Goal: Check status: Check status

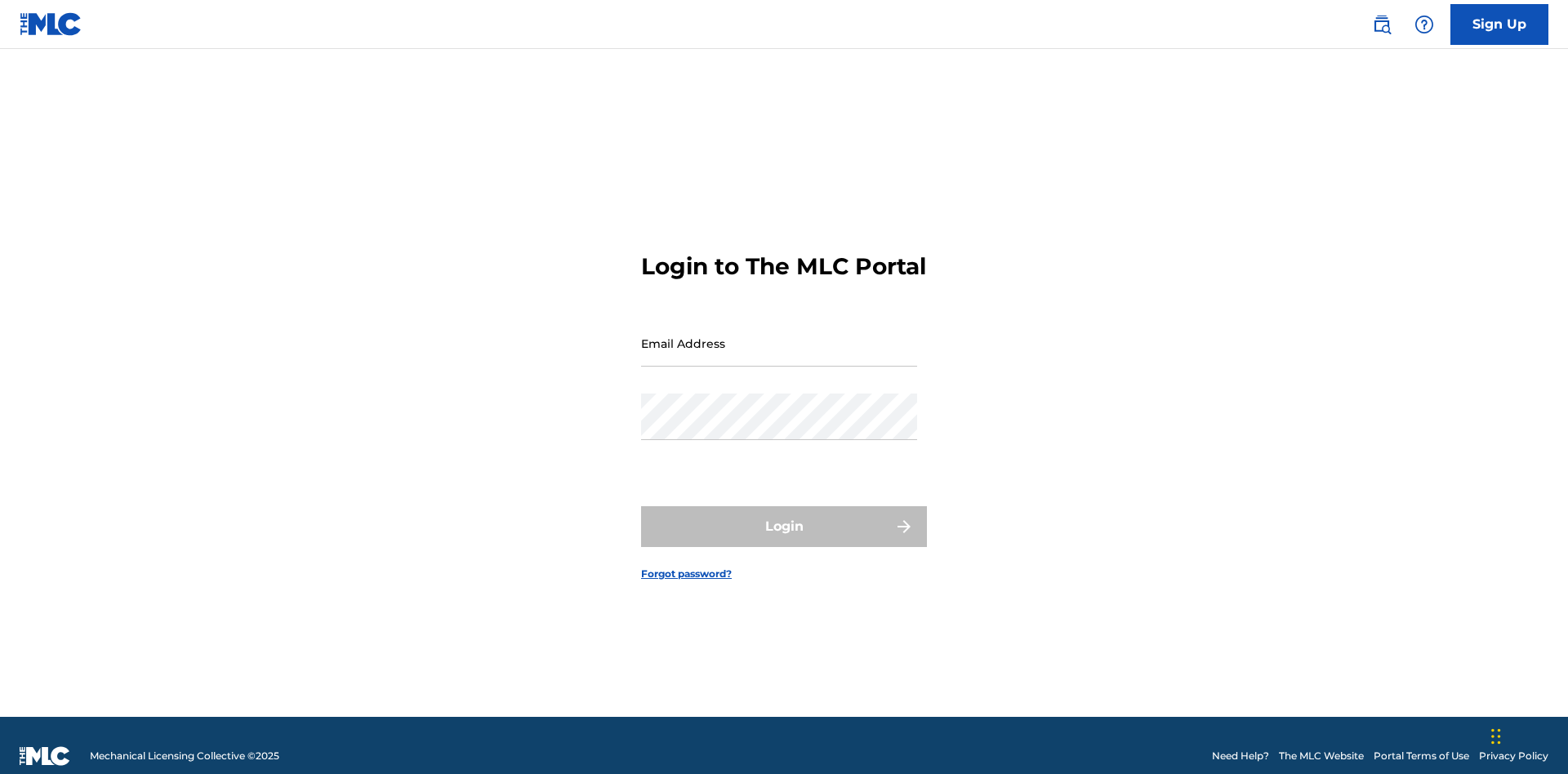
scroll to position [21, 0]
click at [779, 336] on input "Email Address" at bounding box center [779, 344] width 276 height 46
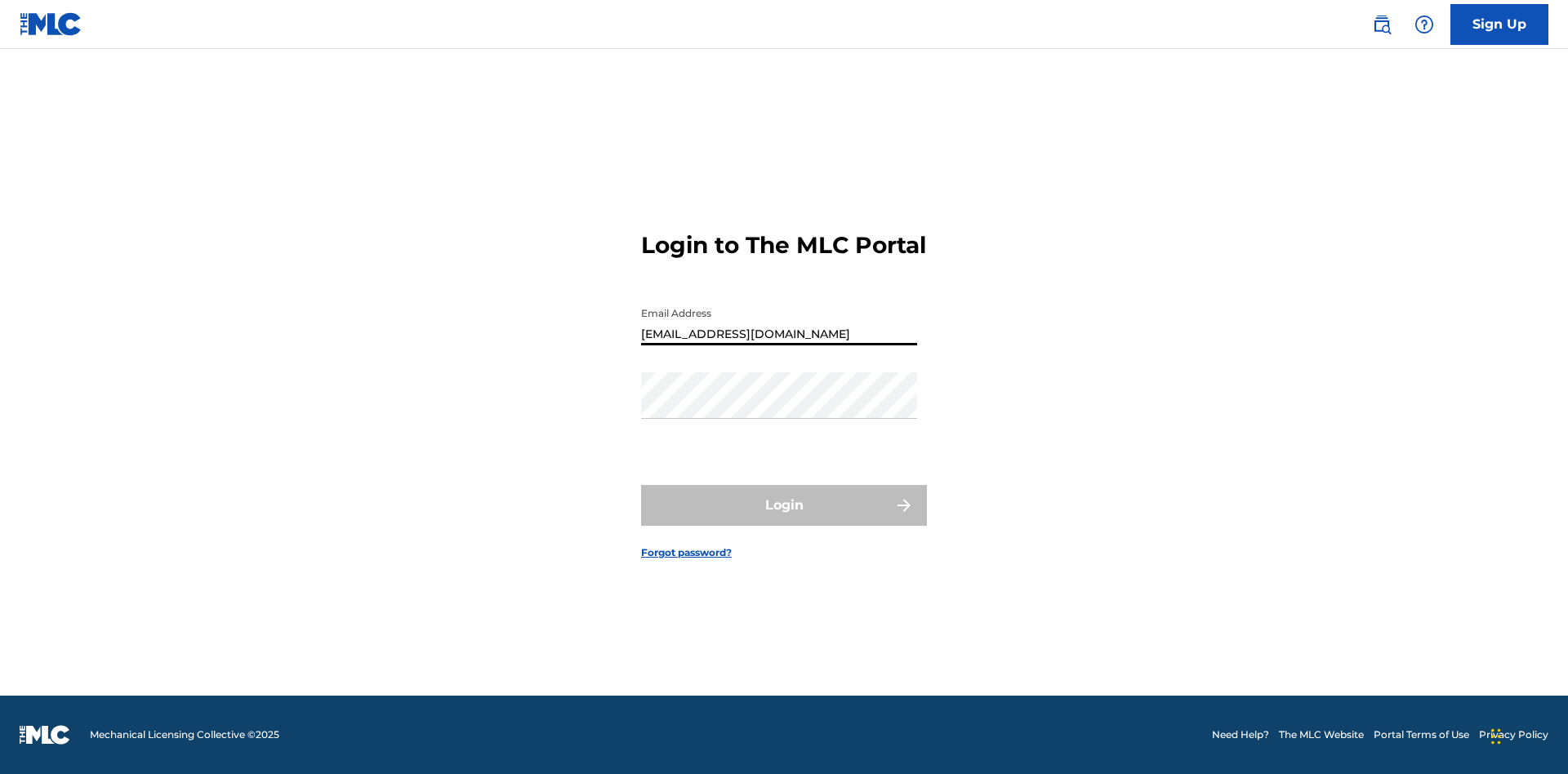
type input "[EMAIL_ADDRESS][DOMAIN_NAME]"
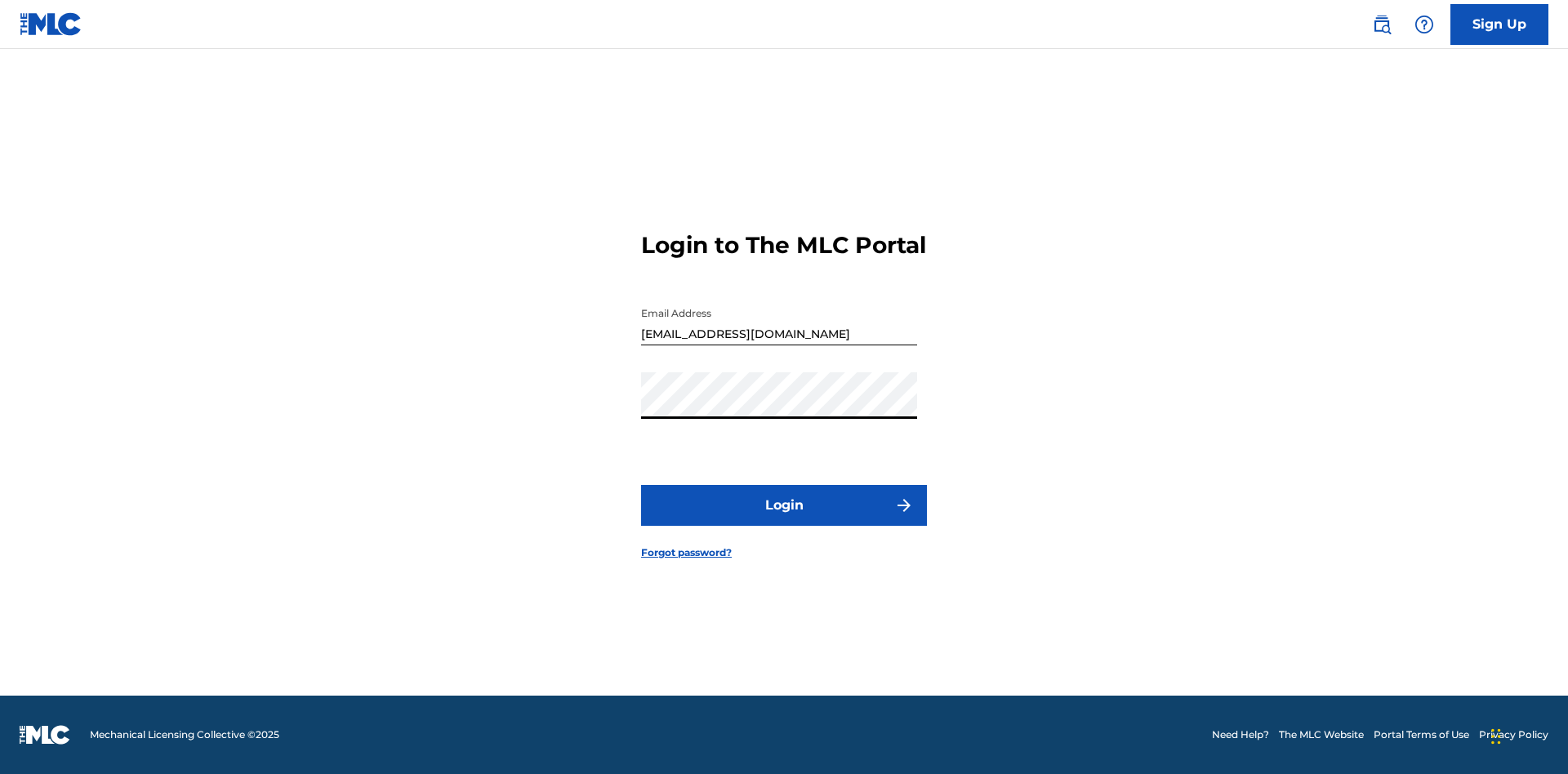
click at [784, 519] on button "Login" at bounding box center [784, 505] width 286 height 41
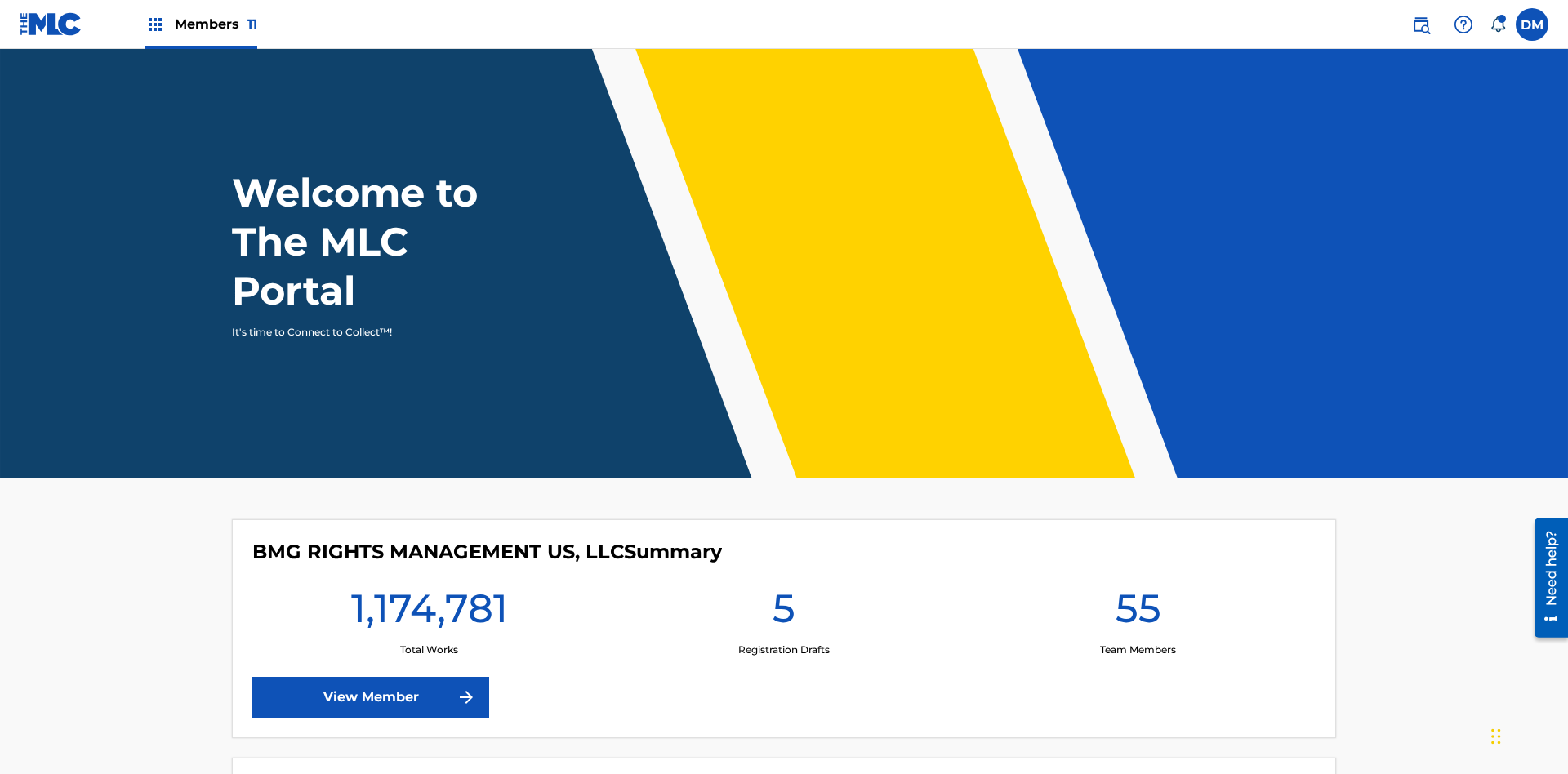
click at [201, 24] on span "Members 11" at bounding box center [215, 23] width 82 height 18
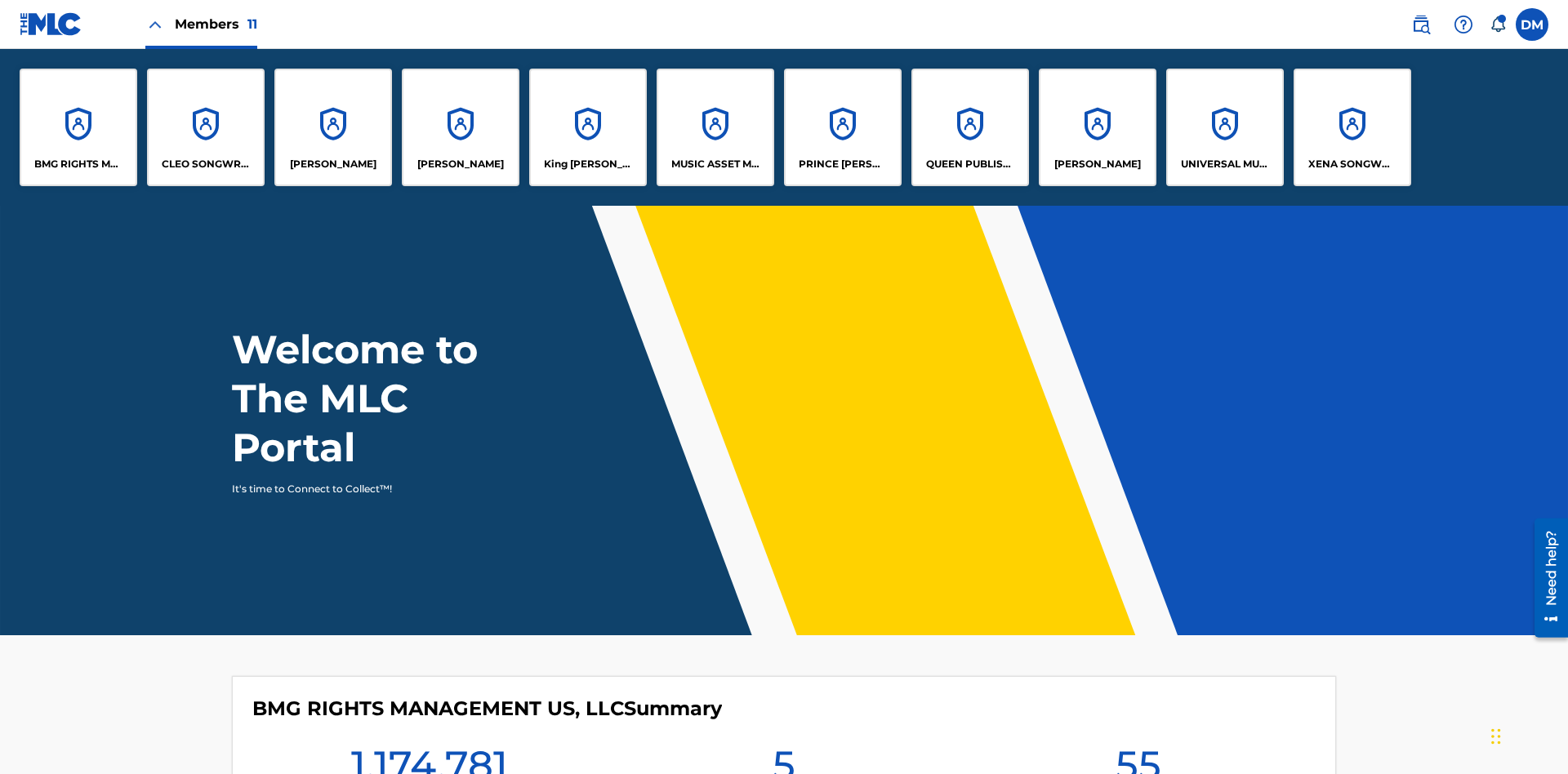
click at [1224, 164] on p "UNIVERSAL MUSIC PUB GROUP" at bounding box center [1225, 163] width 89 height 14
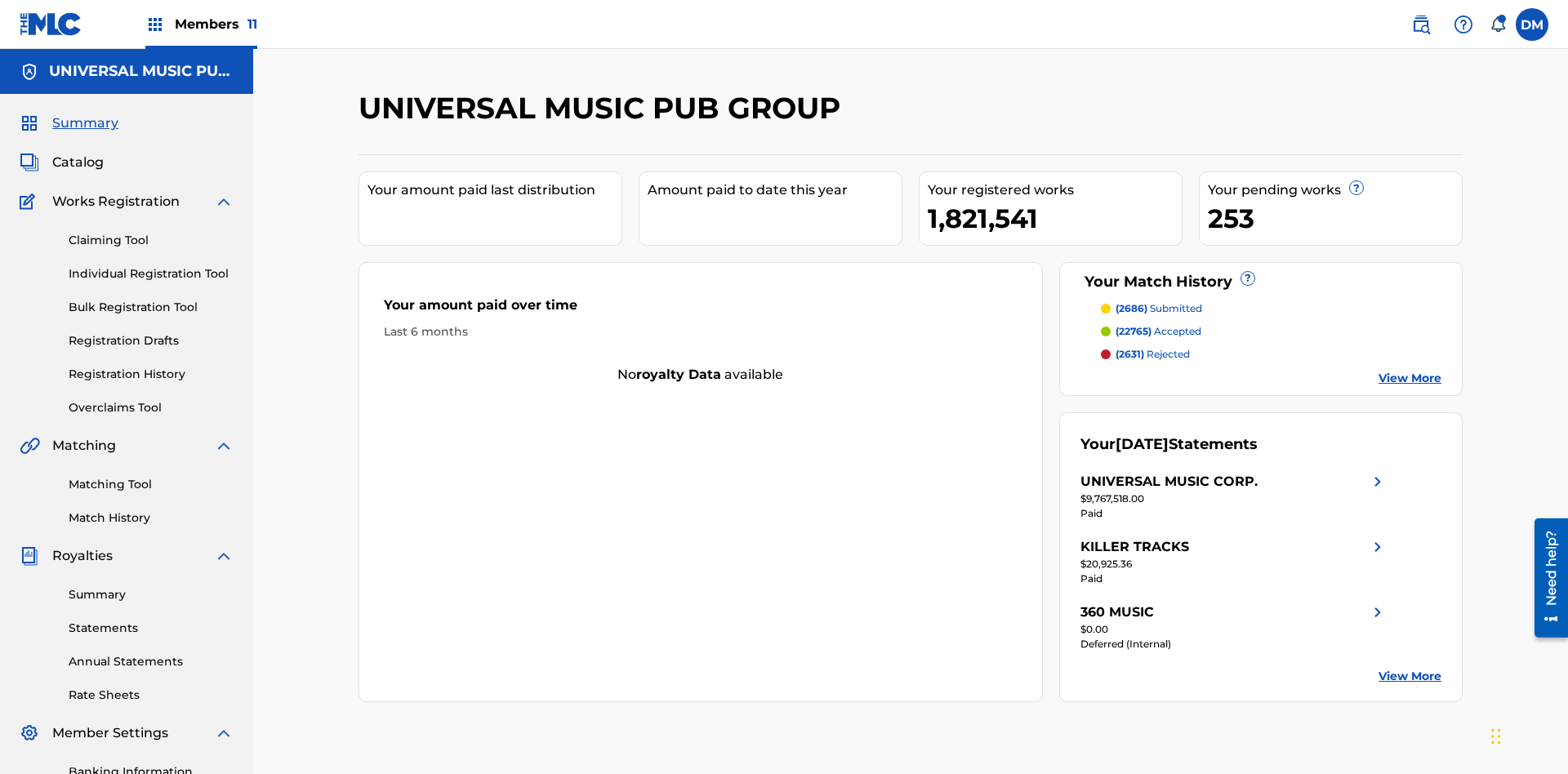
click at [151, 510] on link "Match History" at bounding box center [151, 518] width 165 height 17
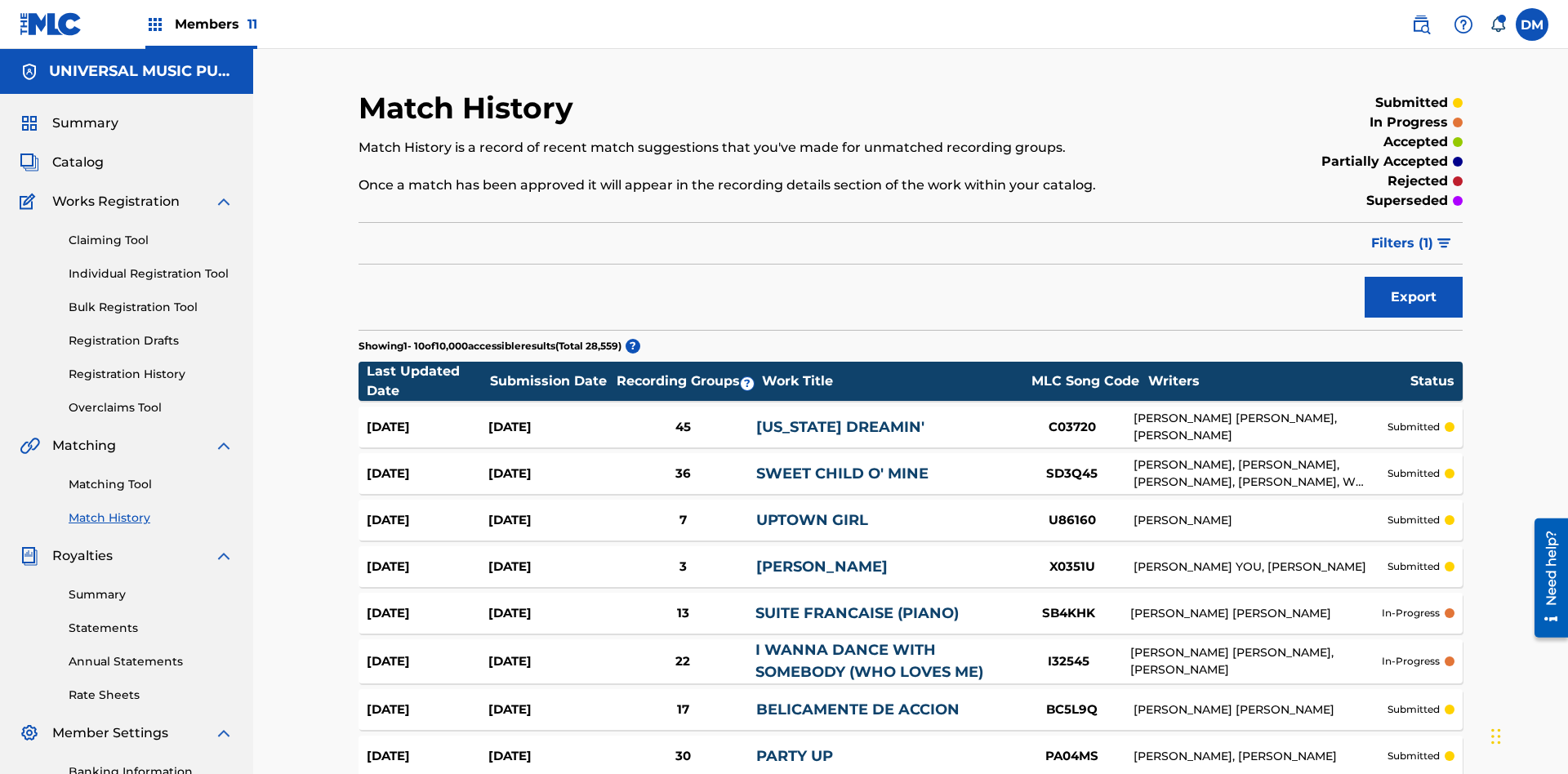
click at [1402, 234] on span "Filters ( 1 )" at bounding box center [1402, 243] width 62 height 19
click at [0, 0] on div at bounding box center [0, 0] width 0 height 0
click at [0, 0] on button "Apply Filters" at bounding box center [0, 0] width 0 height 0
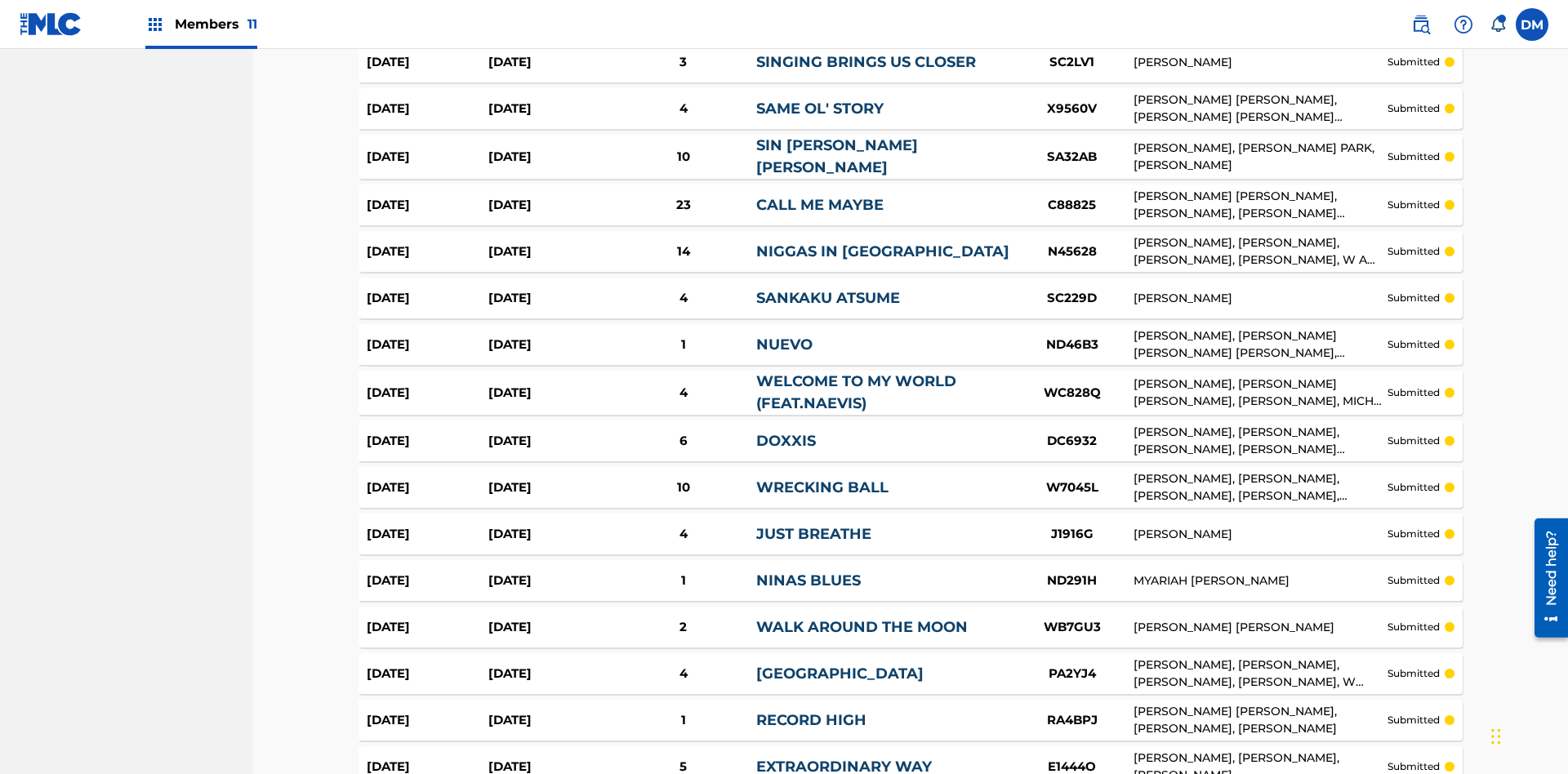
click at [0, 0] on img at bounding box center [0, 0] width 0 height 0
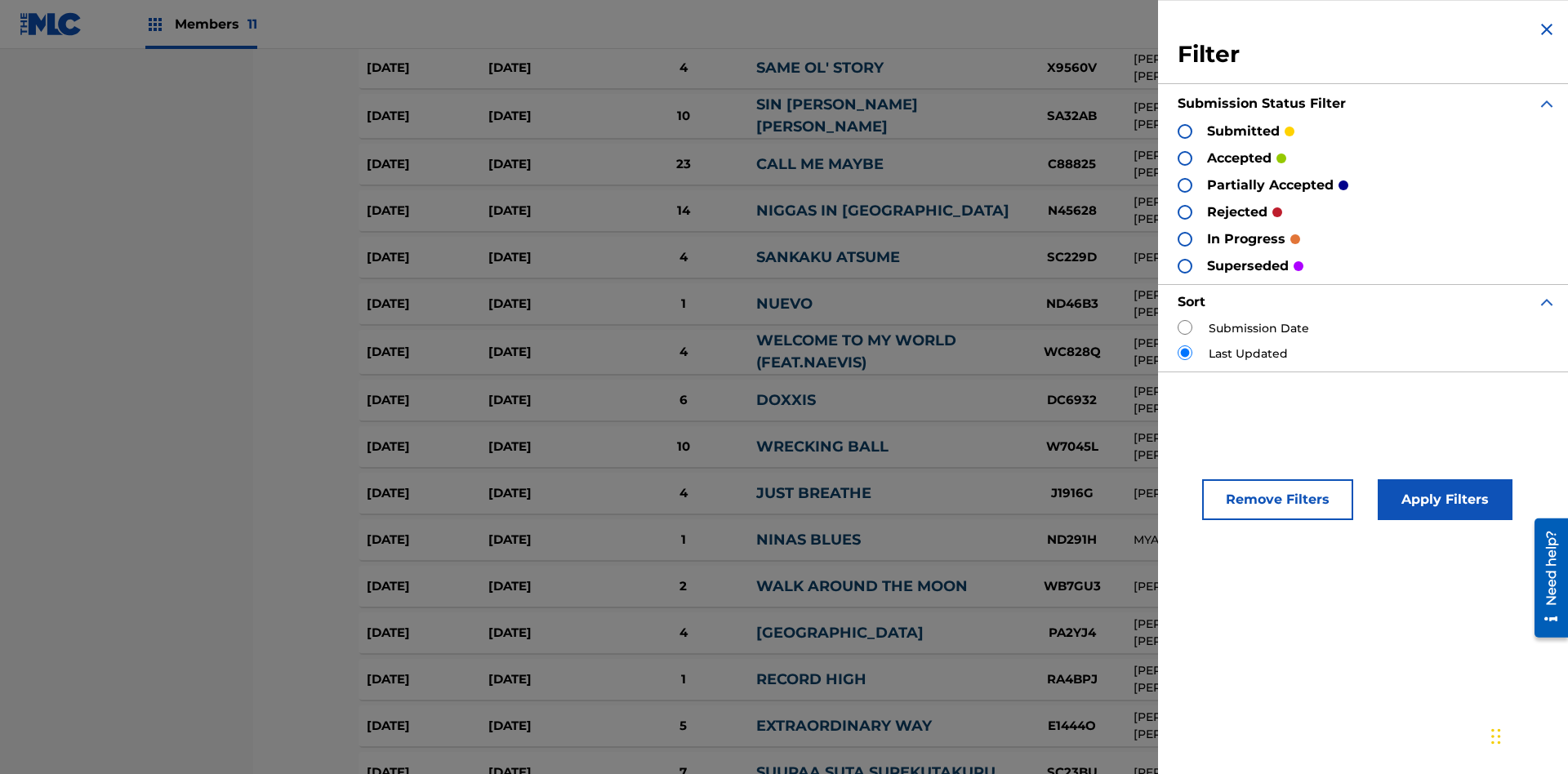
click at [1185, 157] on div at bounding box center [1185, 157] width 14 height 14
click at [1442, 500] on button "Apply Filters" at bounding box center [1445, 500] width 135 height 41
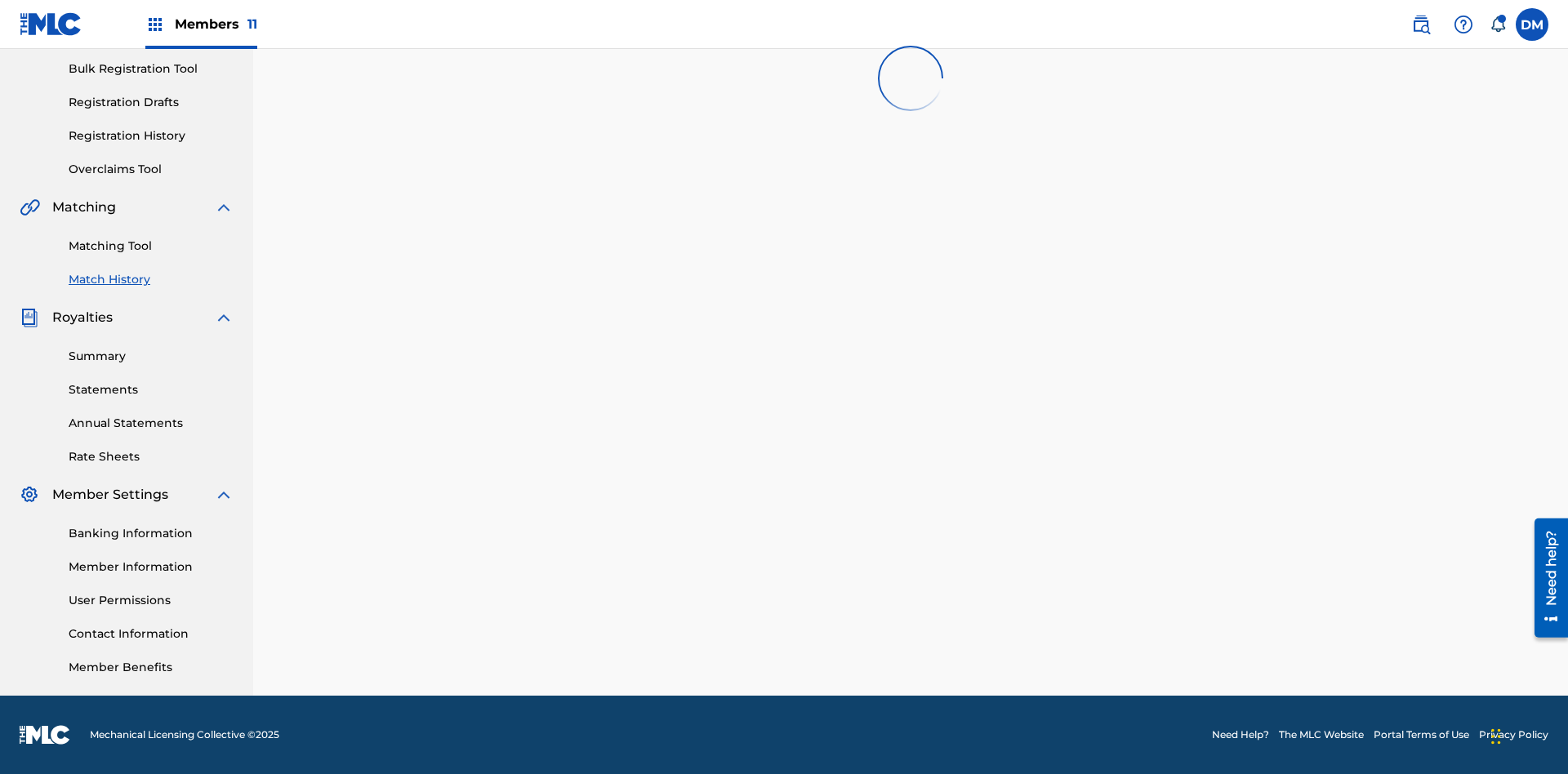
scroll to position [238, 0]
